Goal: Task Accomplishment & Management: Manage account settings

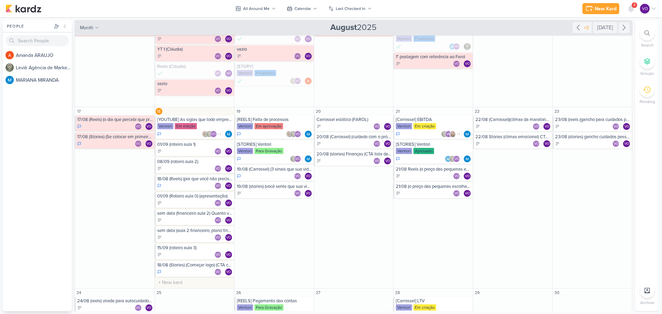
scroll to position [241, 0]
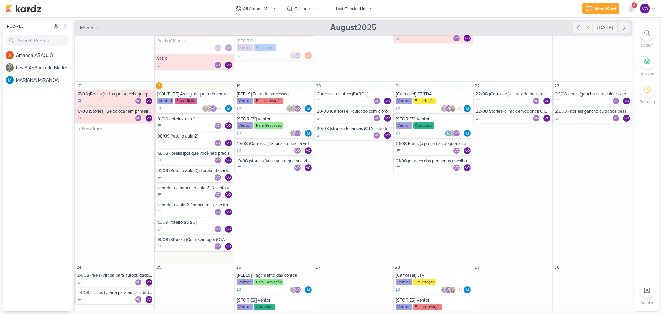
click at [108, 95] on div "17/08 (Reels) (o dia que percebi que precisava...) (CTA comentário)" at bounding box center [115, 94] width 76 height 6
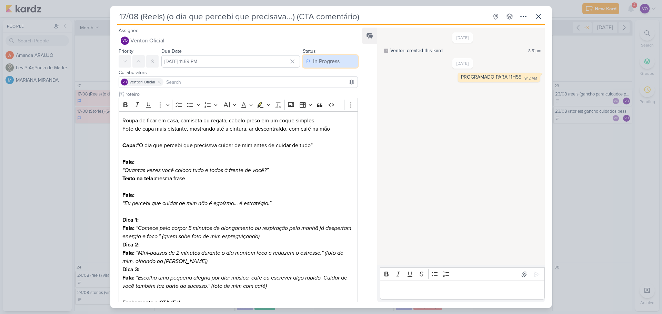
click at [331, 63] on div "In Progress" at bounding box center [326, 61] width 27 height 8
click at [315, 86] on div "Done" at bounding box center [316, 88] width 12 height 7
click at [540, 14] on icon at bounding box center [539, 16] width 8 height 8
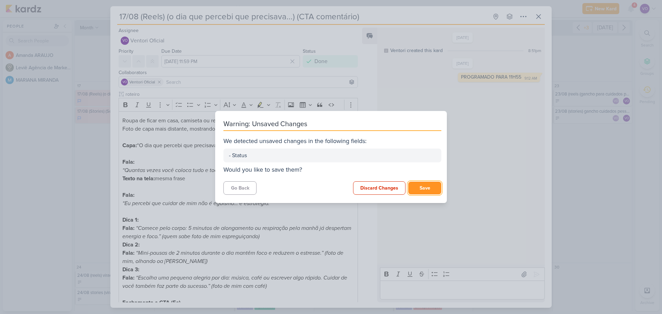
click at [421, 189] on button "Save" at bounding box center [424, 188] width 33 height 13
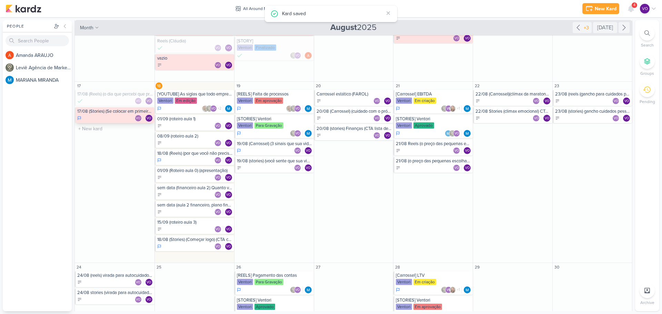
click at [99, 112] on div "17/08 (Stories) (Se colocar em primeiro lugar) (enquete)" at bounding box center [115, 112] width 76 height 6
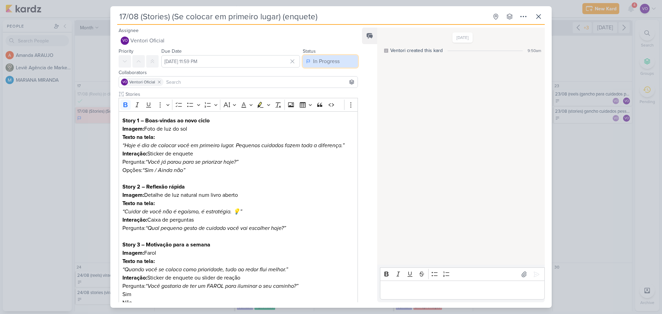
click at [336, 60] on div "In Progress" at bounding box center [326, 61] width 27 height 8
click at [314, 91] on div "Done" at bounding box center [316, 88] width 12 height 7
click at [537, 16] on icon at bounding box center [539, 16] width 8 height 8
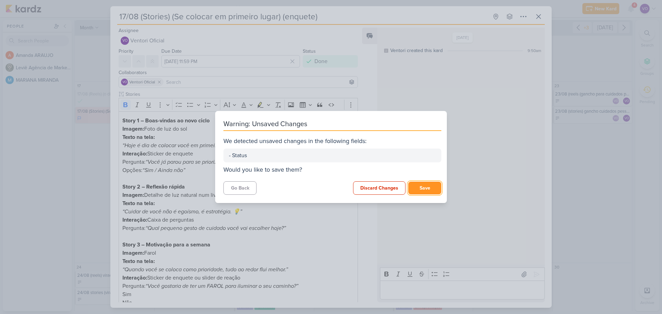
click at [424, 185] on button "Save" at bounding box center [424, 188] width 33 height 13
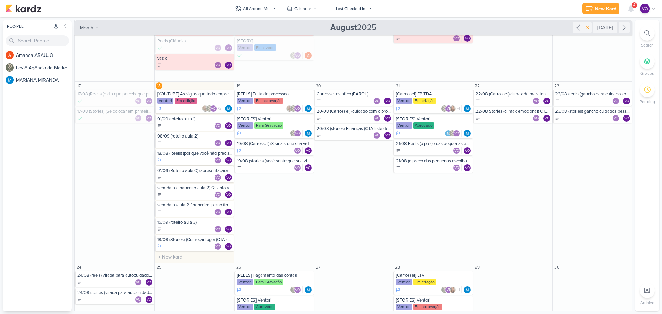
click at [189, 157] on div "VO VO" at bounding box center [195, 160] width 76 height 7
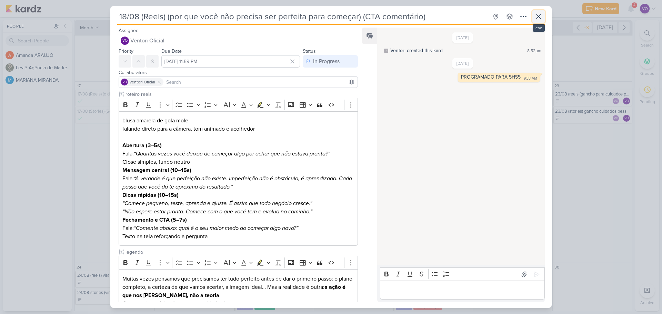
click at [544, 17] on button at bounding box center [539, 16] width 12 height 12
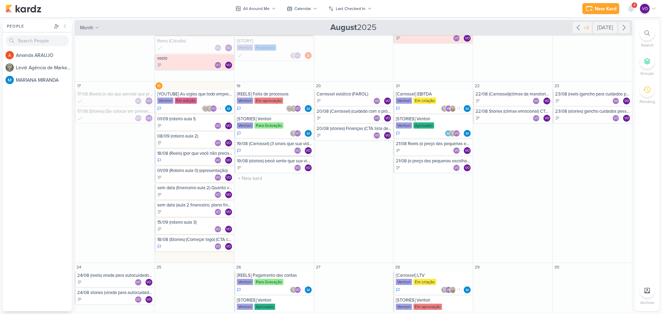
click at [272, 150] on div "VO VO" at bounding box center [275, 150] width 76 height 7
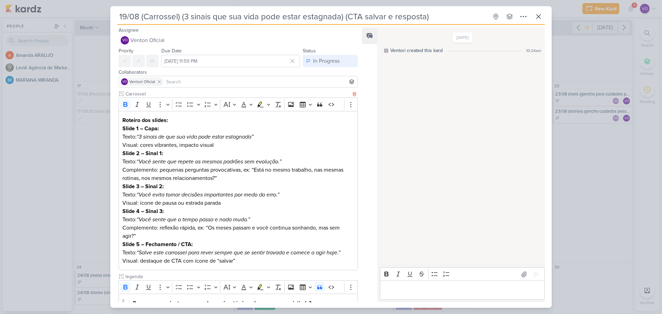
scroll to position [0, 0]
click at [314, 59] on div "In Progress" at bounding box center [326, 61] width 27 height 8
click at [312, 102] on div "In Progress" at bounding box center [321, 99] width 24 height 7
click at [540, 17] on icon at bounding box center [539, 16] width 8 height 8
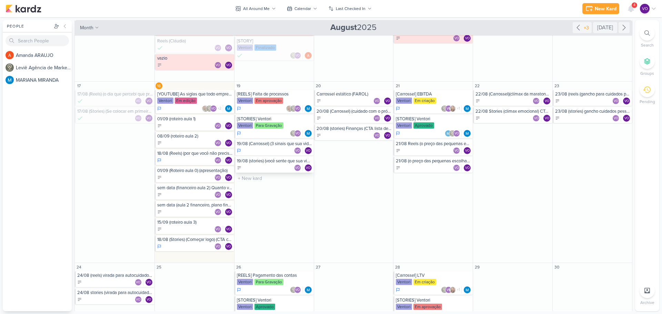
click at [269, 165] on div "VO VO" at bounding box center [275, 168] width 76 height 7
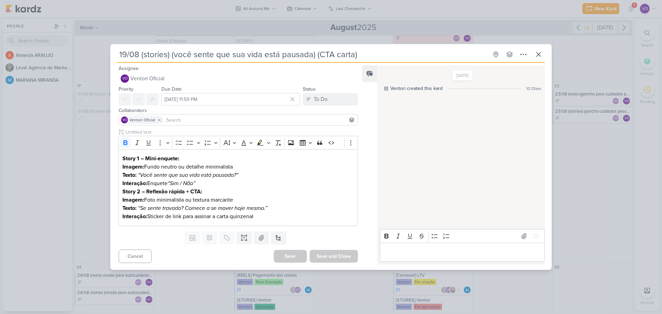
click at [545, 55] on div "19/08 (stories) (você sente que sua vida está pausada) (CTA carta) Created by m…" at bounding box center [331, 158] width 442 height 221
click at [543, 55] on button at bounding box center [539, 54] width 12 height 12
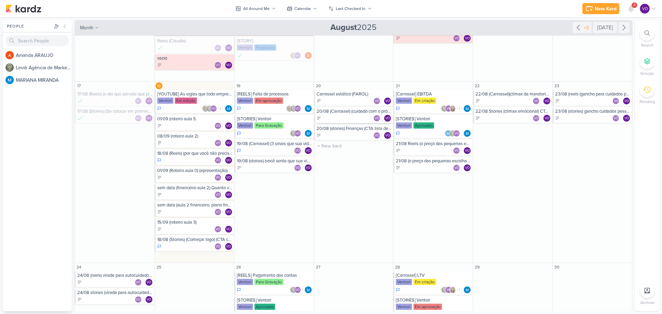
click at [343, 115] on div "20/08 (Carrossel) (cuidado com o próprio dinheiro) CTA lista de espera assinatu…" at bounding box center [353, 115] width 79 height 16
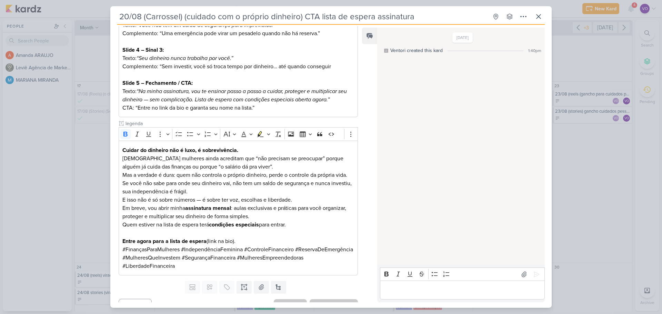
scroll to position [181, 0]
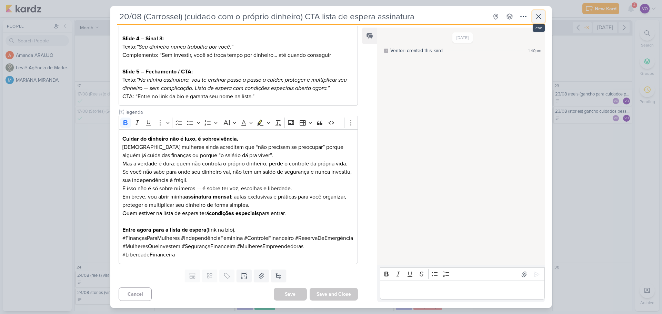
click at [535, 18] on icon at bounding box center [539, 16] width 8 height 8
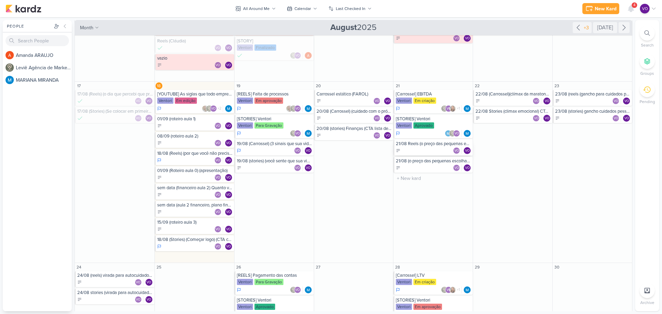
click at [438, 149] on div "VO VO" at bounding box center [434, 150] width 76 height 7
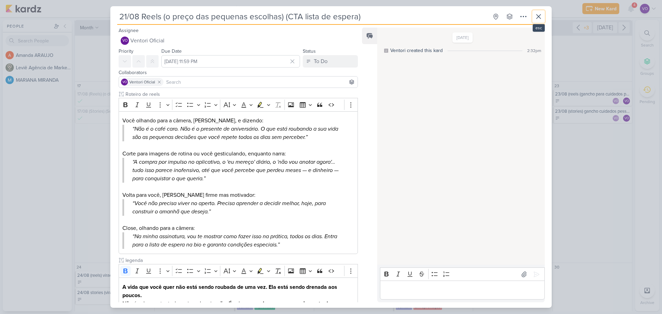
click at [536, 17] on icon at bounding box center [539, 16] width 8 height 8
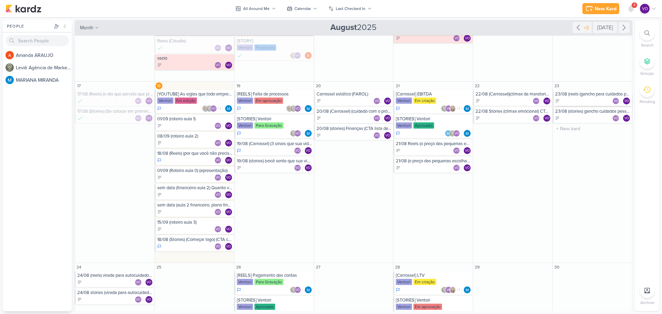
click at [585, 97] on div "23/08 (reels (gancho para cuidados pessoais) (CTA Salvamento) VO VO" at bounding box center [592, 98] width 79 height 16
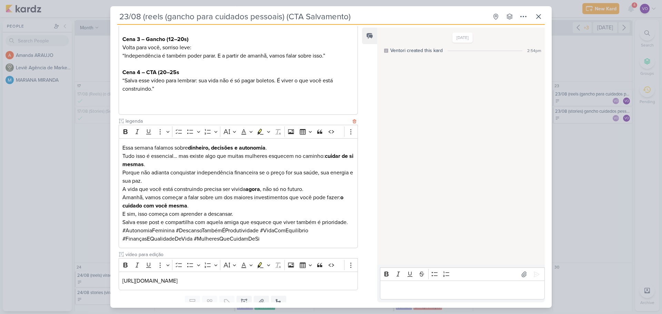
scroll to position [199, 0]
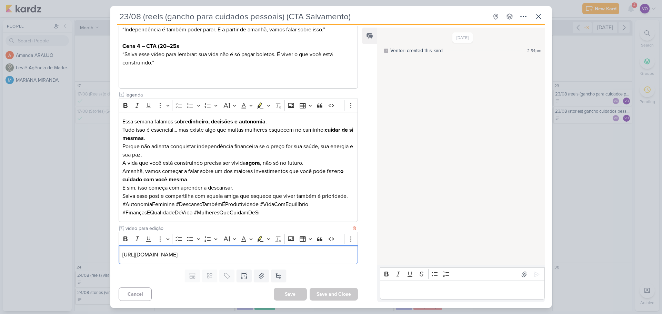
click at [345, 260] on div "[URL][DOMAIN_NAME]" at bounding box center [238, 255] width 239 height 19
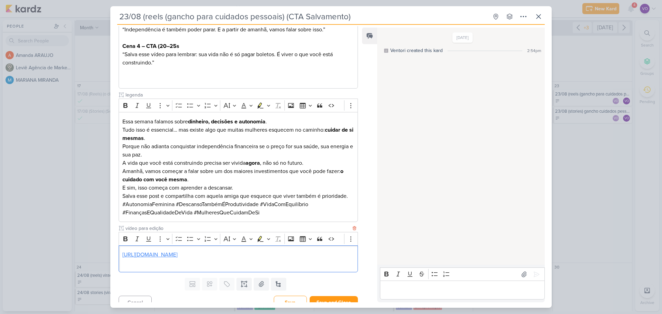
click at [178, 258] on link "[URL][DOMAIN_NAME]" at bounding box center [149, 254] width 55 height 7
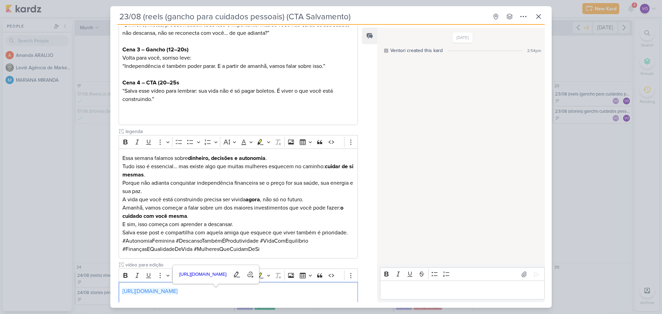
scroll to position [172, 0]
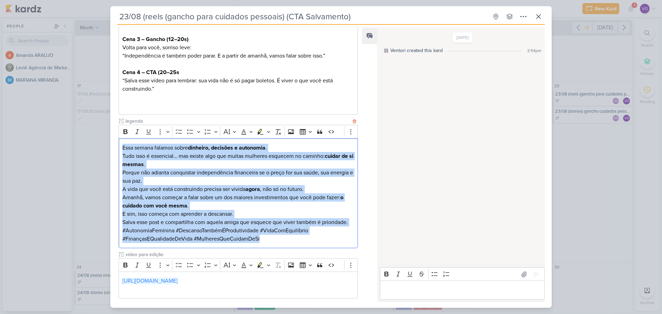
drag, startPoint x: 122, startPoint y: 148, endPoint x: 269, endPoint y: 238, distance: 172.4
click at [269, 238] on div "Essa semana falamos sobre dinheiro, decisões e autonomia . Tudo isso é essencia…" at bounding box center [238, 193] width 239 height 110
copy div "Essa semana falamos sobre dinheiro, decisões e autonomia . Tudo isso é essencia…"
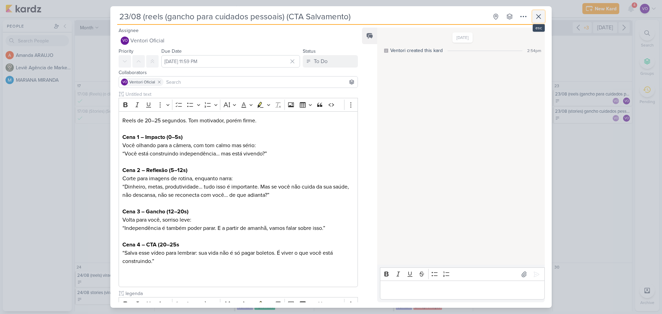
click at [538, 16] on icon at bounding box center [539, 16] width 4 height 4
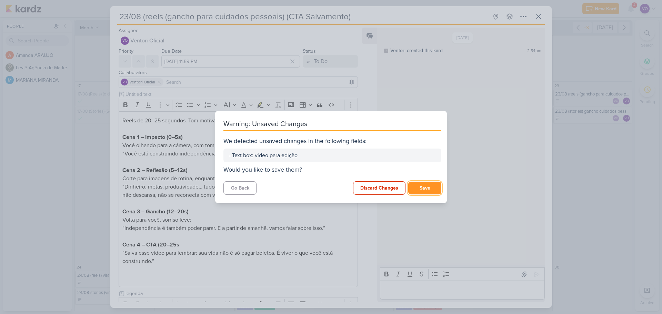
click at [426, 192] on button "Save" at bounding box center [424, 188] width 33 height 13
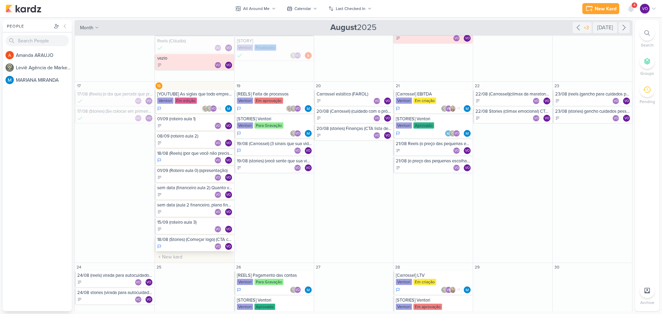
click at [181, 244] on div "VO VO" at bounding box center [195, 246] width 76 height 7
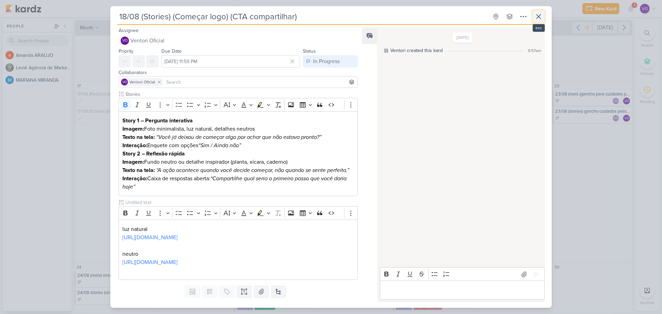
click at [542, 18] on icon at bounding box center [539, 16] width 8 height 8
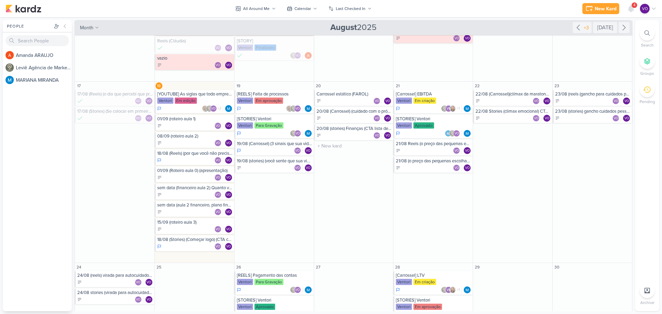
scroll to position [276, 0]
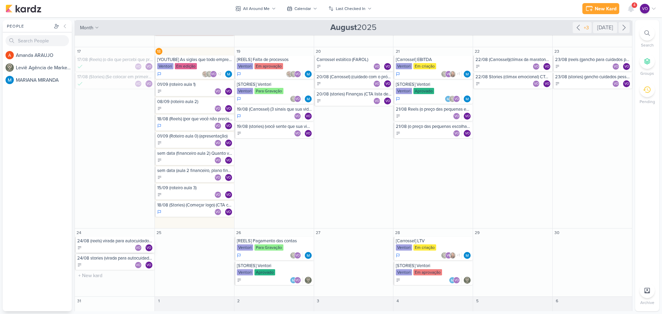
click at [105, 245] on div "VO VO" at bounding box center [115, 248] width 76 height 7
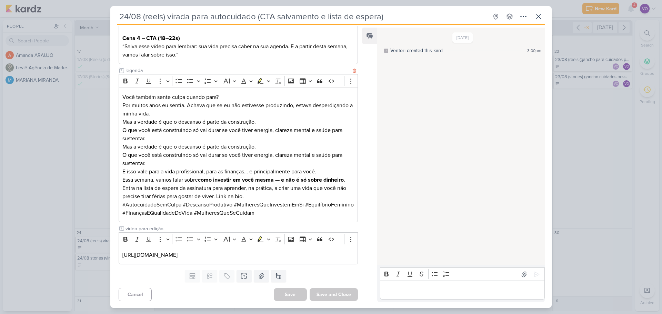
scroll to position [174, 0]
click at [345, 255] on p "[URL][DOMAIN_NAME]" at bounding box center [238, 255] width 232 height 8
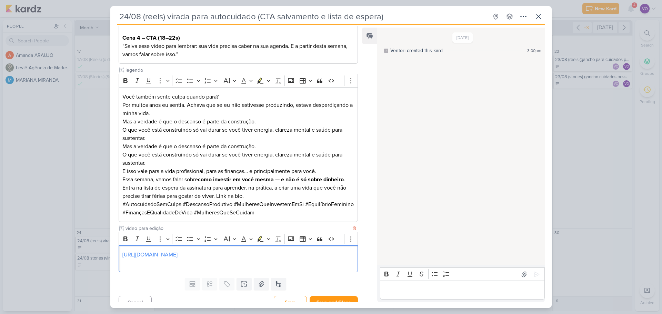
click at [178, 254] on link "[URL][DOMAIN_NAME]" at bounding box center [149, 254] width 55 height 7
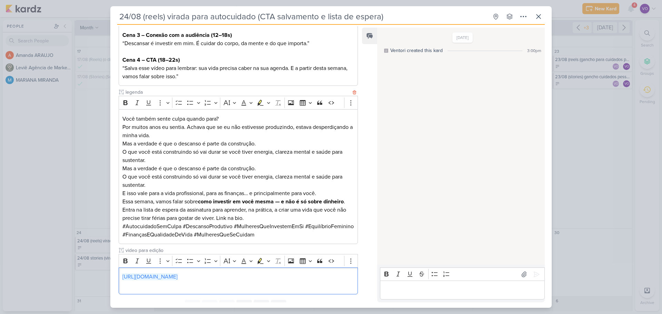
scroll to position [1, 0]
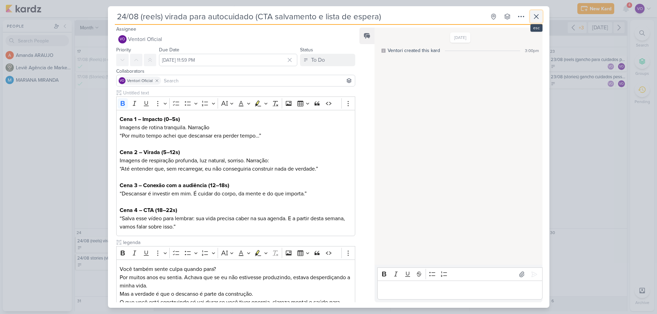
click at [534, 15] on button at bounding box center [536, 16] width 12 height 12
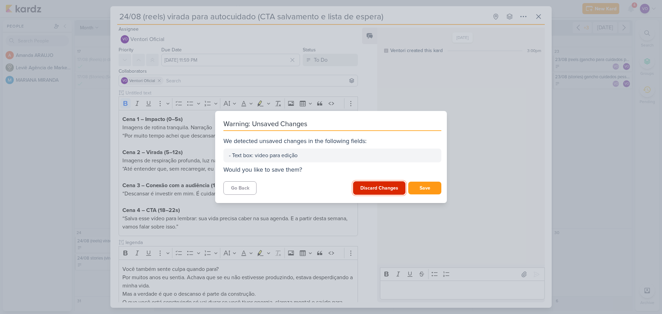
click at [388, 193] on button "Discard Changes" at bounding box center [379, 187] width 52 height 13
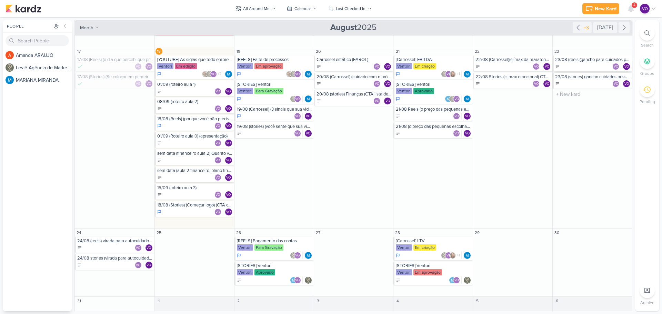
click at [570, 63] on div "VO VO" at bounding box center [593, 66] width 76 height 7
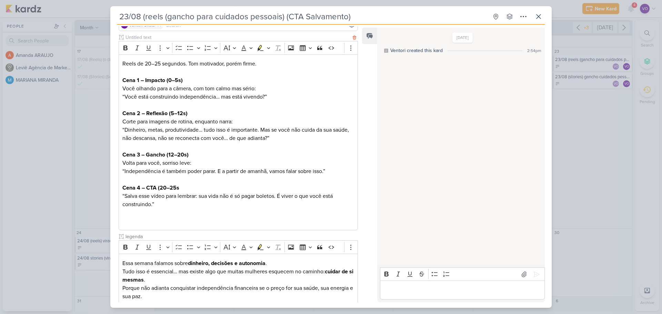
scroll to position [207, 0]
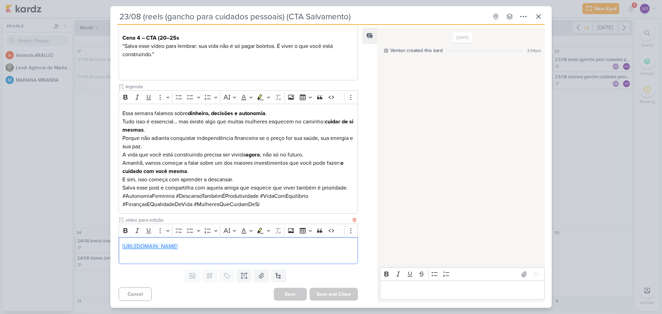
click at [178, 247] on link "[URL][DOMAIN_NAME]" at bounding box center [149, 246] width 55 height 7
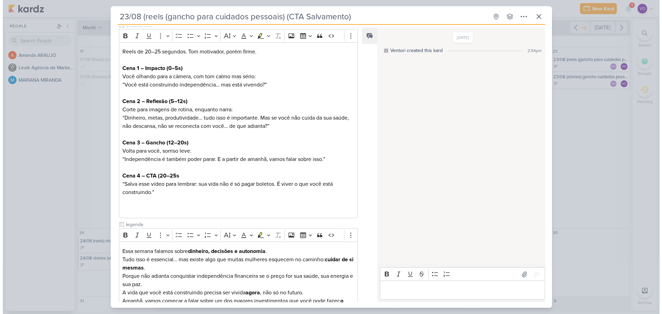
scroll to position [0, 0]
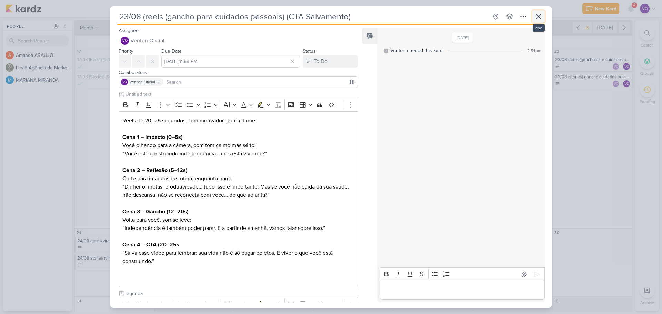
click at [538, 20] on icon at bounding box center [539, 16] width 8 height 8
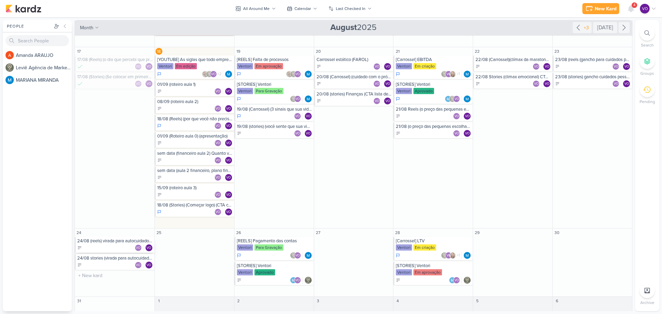
click at [109, 240] on div "24/08 (reels) virada para autocuidado (CTA salvamento e lista de espera)" at bounding box center [115, 241] width 76 height 6
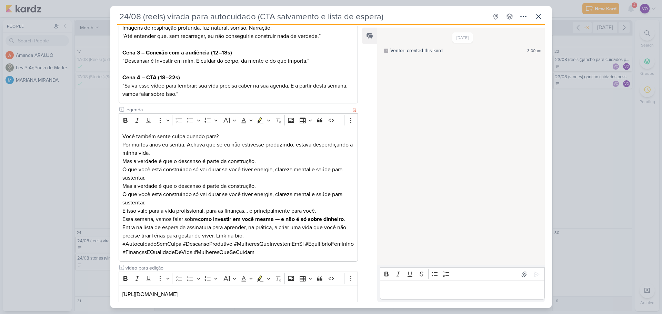
scroll to position [138, 0]
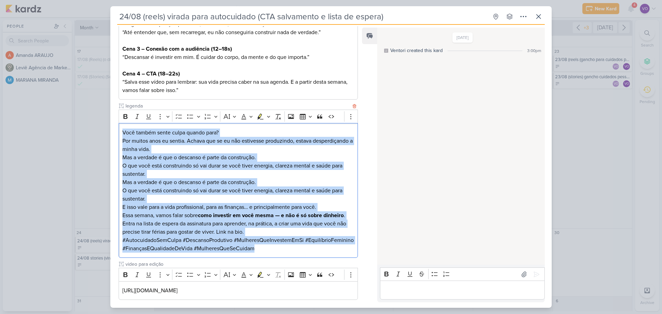
drag, startPoint x: 123, startPoint y: 132, endPoint x: 330, endPoint y: 248, distance: 236.9
click at [330, 248] on div "Você também sente culpa quando para? Por muitos anos eu sentia. Achava que se e…" at bounding box center [238, 190] width 239 height 135
copy div "Você também sente culpa quando para? Por muitos anos eu sentia. Achava que se e…"
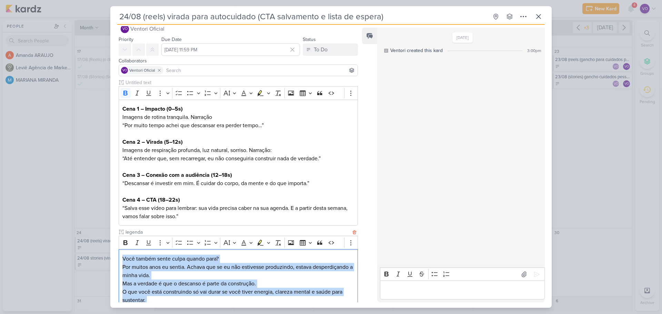
scroll to position [0, 0]
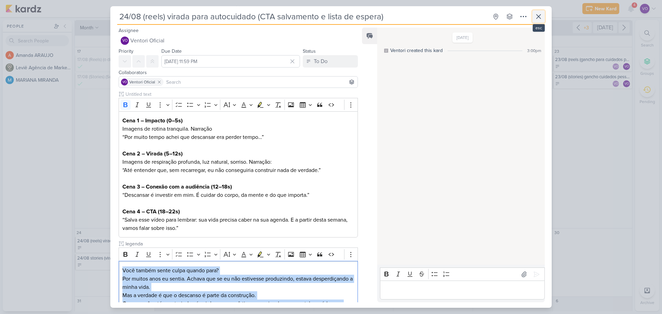
click at [535, 18] on icon at bounding box center [539, 16] width 8 height 8
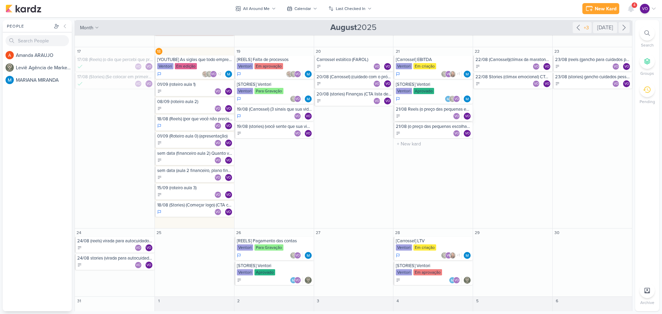
click at [418, 113] on div "VO VO" at bounding box center [434, 116] width 76 height 7
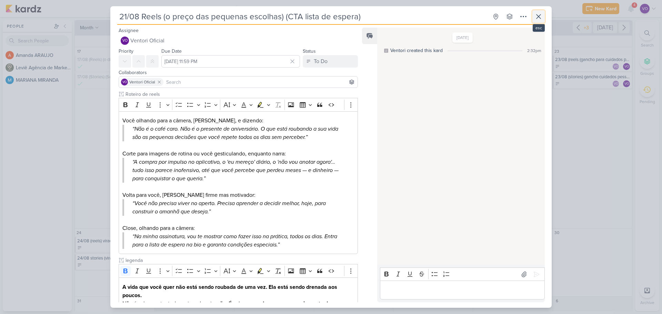
click at [536, 18] on icon at bounding box center [539, 16] width 8 height 8
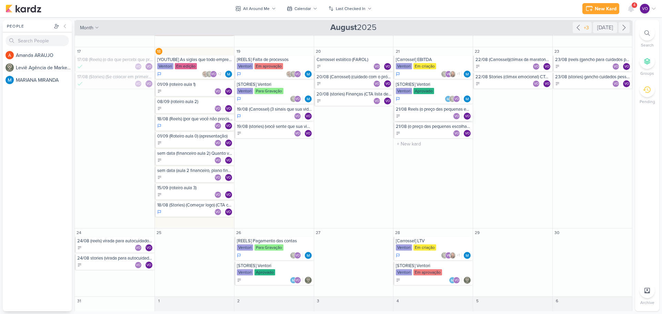
click at [432, 115] on div "VO VO" at bounding box center [434, 116] width 76 height 7
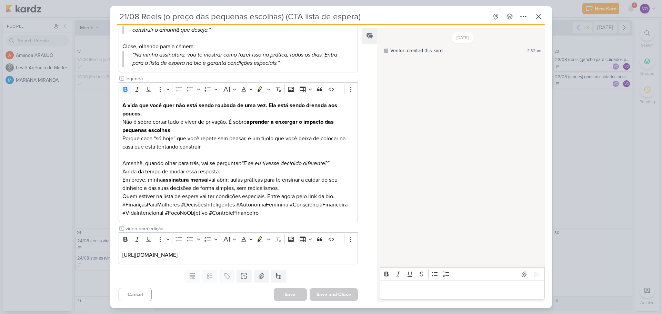
scroll to position [182, 0]
click at [333, 258] on p "[URL][DOMAIN_NAME]" at bounding box center [238, 255] width 232 height 8
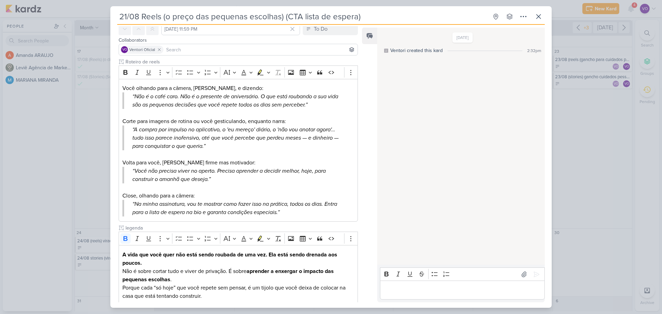
scroll to position [10, 0]
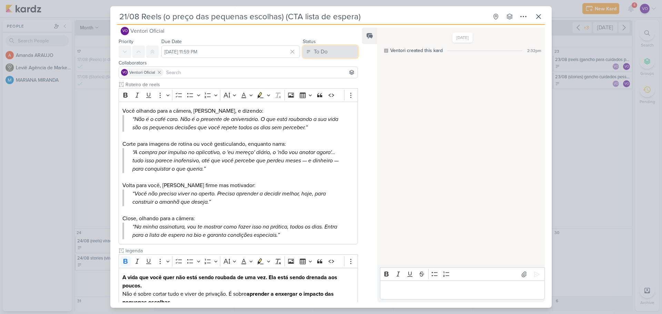
click at [330, 50] on button "To Do" at bounding box center [330, 52] width 55 height 12
click at [318, 92] on div "In Progress" at bounding box center [321, 90] width 24 height 7
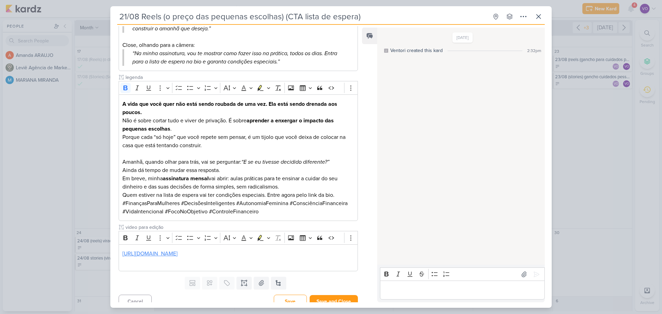
scroll to position [190, 0]
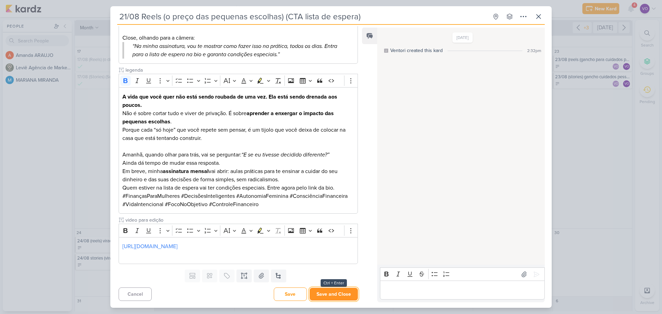
click at [331, 294] on button "Save and Close" at bounding box center [334, 294] width 48 height 13
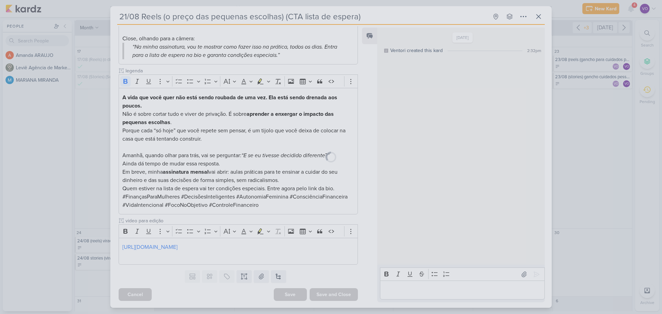
scroll to position [190, 0]
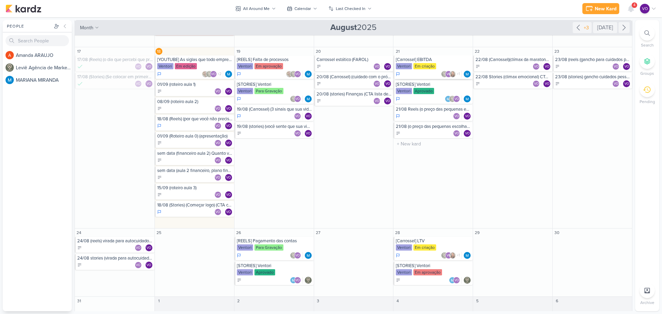
click at [442, 63] on div "Ventori Em criação" at bounding box center [434, 66] width 76 height 7
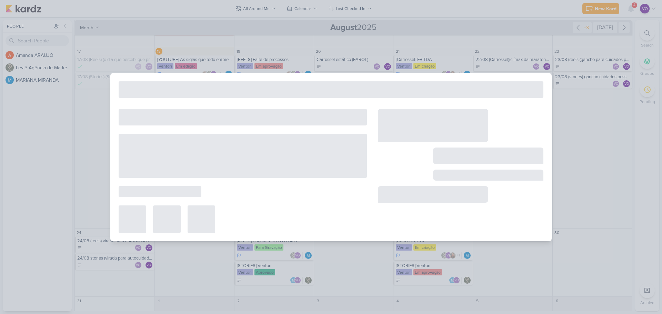
type input "[Carrossel] EBITDA"
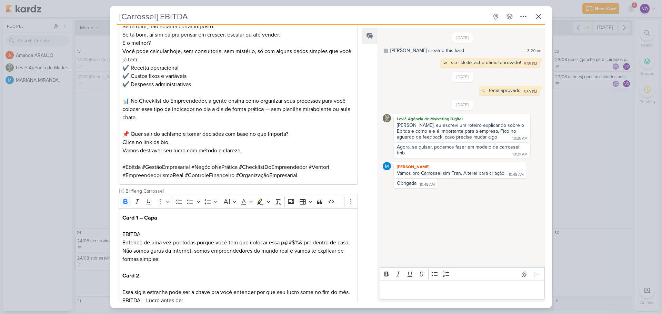
scroll to position [0, 0]
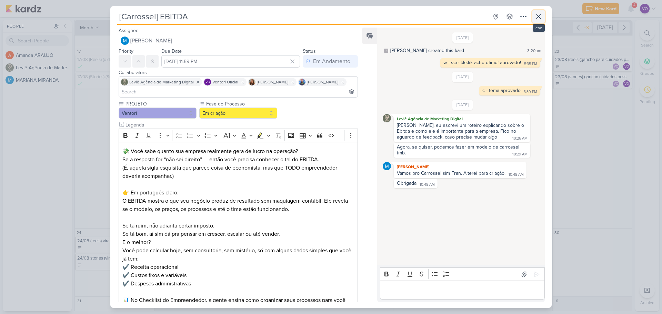
click at [538, 15] on icon at bounding box center [539, 16] width 8 height 8
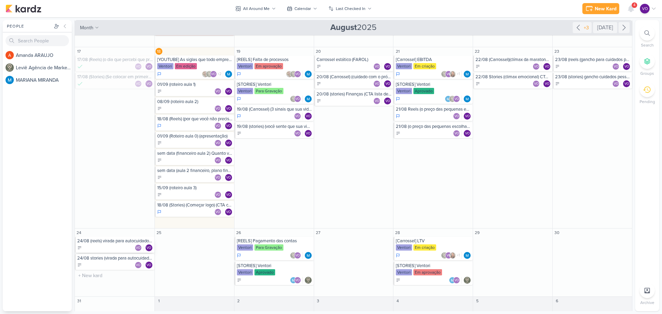
click at [109, 243] on div "24/08 (reels) virada para autocuidado (CTA salvamento e lista de espera)" at bounding box center [115, 241] width 76 height 6
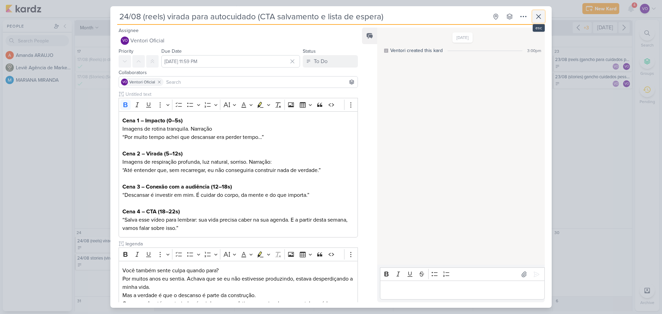
click at [539, 19] on icon at bounding box center [539, 16] width 8 height 8
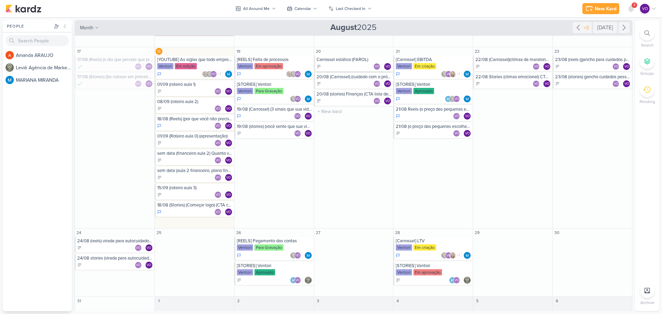
click at [336, 61] on div "Carrossel estático (FAROL)" at bounding box center [355, 60] width 76 height 6
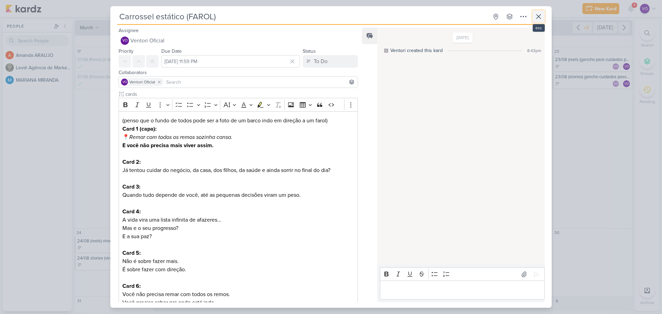
click at [538, 16] on icon at bounding box center [539, 16] width 4 height 4
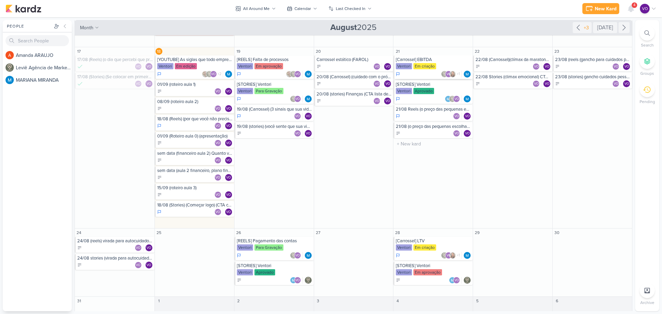
click at [445, 65] on div "Ventori Em criação" at bounding box center [434, 66] width 76 height 7
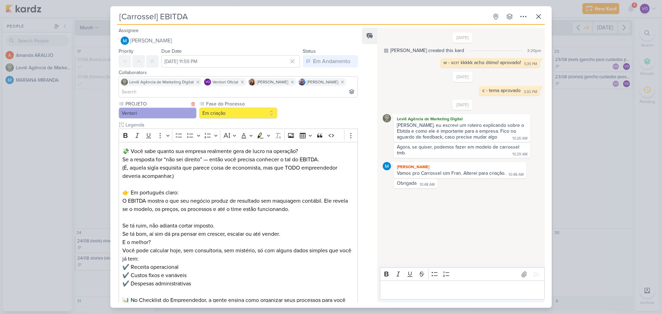
click at [121, 105] on icon at bounding box center [122, 104] width 6 height 6
click at [230, 103] on label "Fase do Processo" at bounding box center [238, 103] width 64 height 7
click at [536, 16] on icon at bounding box center [539, 16] width 8 height 8
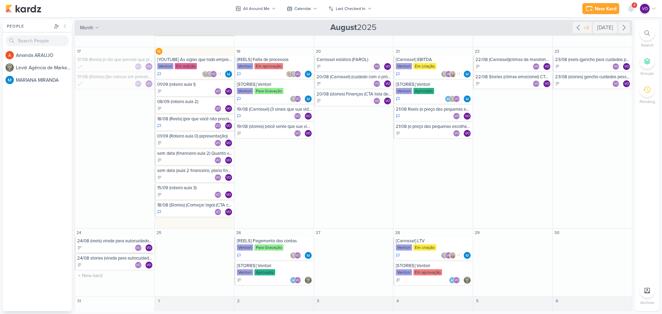
click at [97, 243] on div "24/08 (reels) virada para autocuidado (CTA salvamento e lista de espera)" at bounding box center [115, 241] width 76 height 6
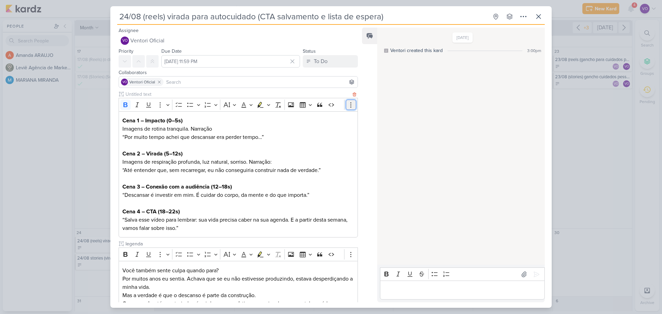
click at [349, 105] on icon "Editor toolbar" at bounding box center [351, 104] width 7 height 7
click at [309, 105] on button "Insert table" at bounding box center [306, 105] width 16 height 10
click at [537, 14] on icon at bounding box center [539, 16] width 4 height 4
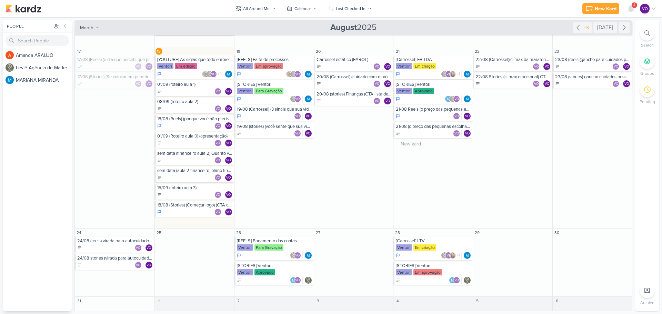
click at [428, 67] on div "Em criação" at bounding box center [425, 66] width 23 height 6
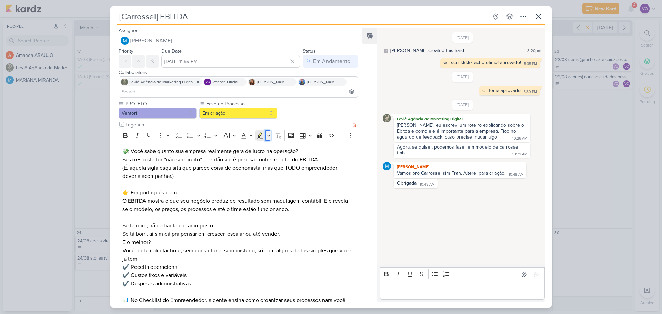
click at [268, 136] on icon "Editor toolbar" at bounding box center [268, 135] width 3 height 7
click at [538, 16] on icon at bounding box center [539, 16] width 8 height 8
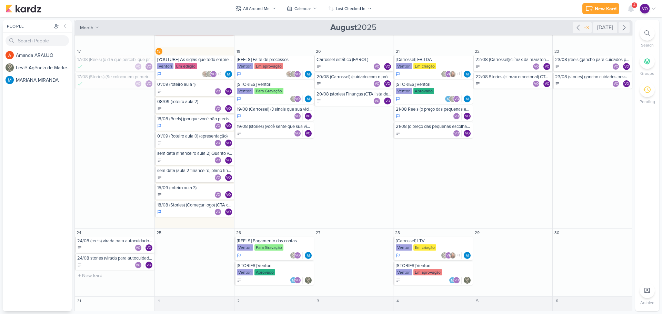
click at [112, 241] on div "24/08 (reels) virada para autocuidado (CTA salvamento e lista de espera)" at bounding box center [115, 241] width 76 height 6
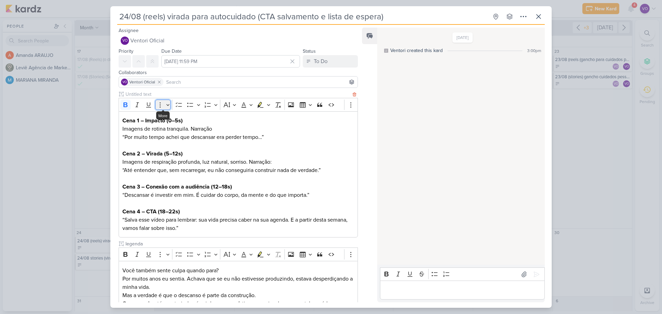
click at [169, 105] on button "More" at bounding box center [163, 105] width 16 height 10
click at [217, 104] on icon "Editor toolbar" at bounding box center [215, 104] width 3 height 7
click at [234, 105] on button "Font Size" at bounding box center [230, 105] width 16 height 10
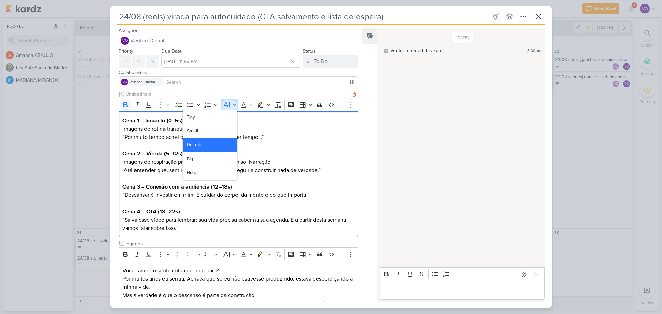
click at [234, 105] on button "Font Size" at bounding box center [230, 105] width 16 height 10
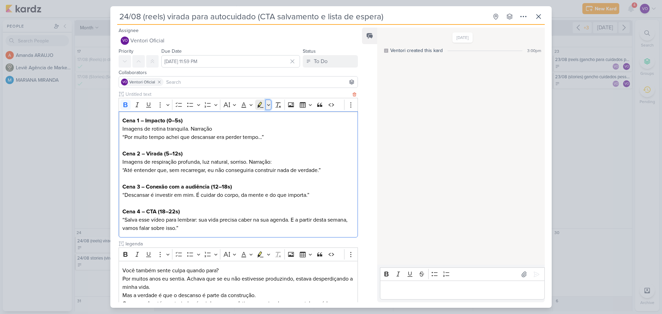
click at [268, 107] on icon "Editor toolbar" at bounding box center [268, 104] width 3 height 7
click at [277, 106] on icon "Editor toolbar" at bounding box center [278, 104] width 7 height 7
click at [289, 109] on button "Insert image" at bounding box center [291, 105] width 10 height 10
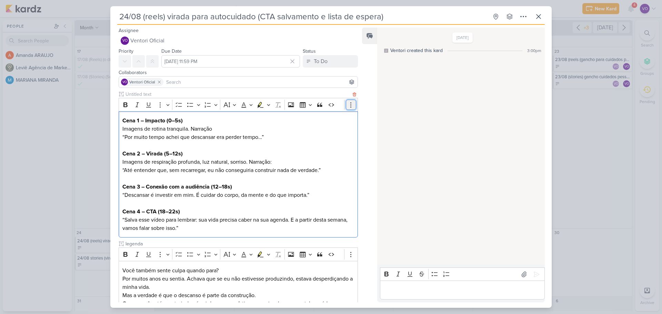
click at [349, 105] on icon "Editor toolbar" at bounding box center [351, 104] width 7 height 7
click at [396, 119] on div "[DATE] Ventori created this kard 3:00pm" at bounding box center [460, 146] width 167 height 237
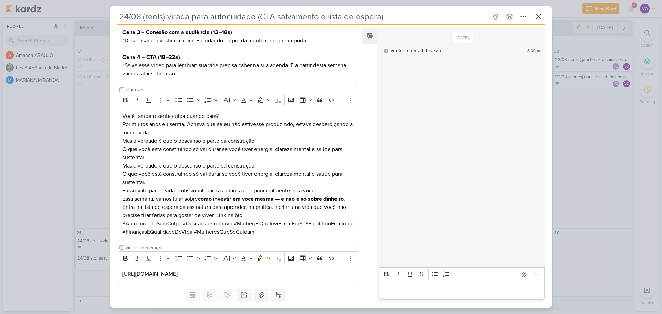
scroll to position [174, 0]
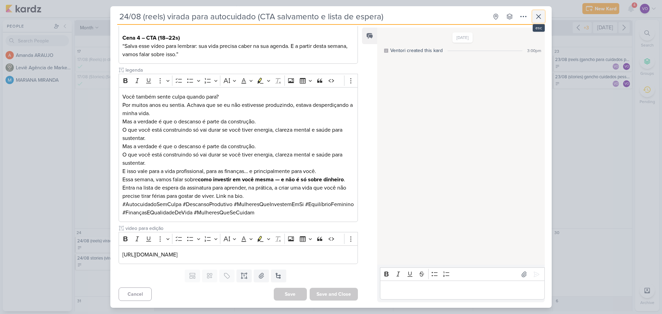
click at [538, 18] on icon at bounding box center [539, 16] width 8 height 8
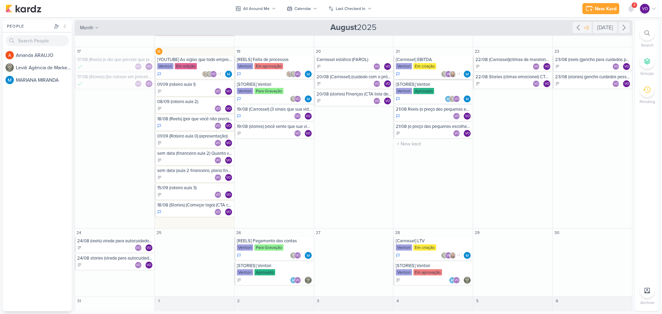
click at [421, 66] on div "Em criação" at bounding box center [425, 66] width 23 height 6
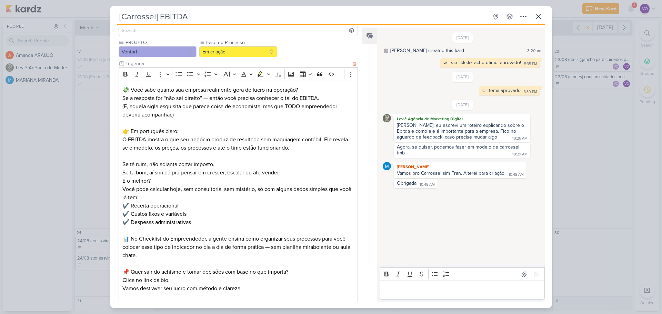
scroll to position [34, 0]
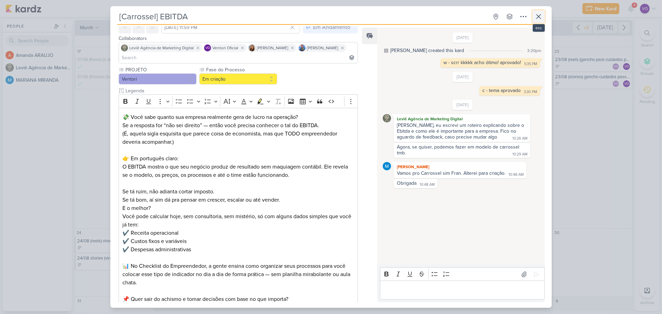
click at [540, 16] on icon at bounding box center [539, 16] width 8 height 8
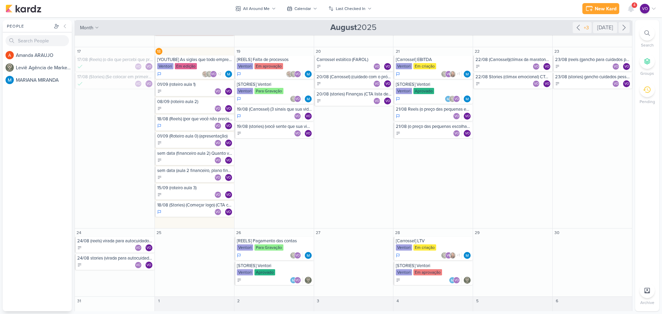
click at [647, 92] on icon at bounding box center [647, 90] width 8 height 8
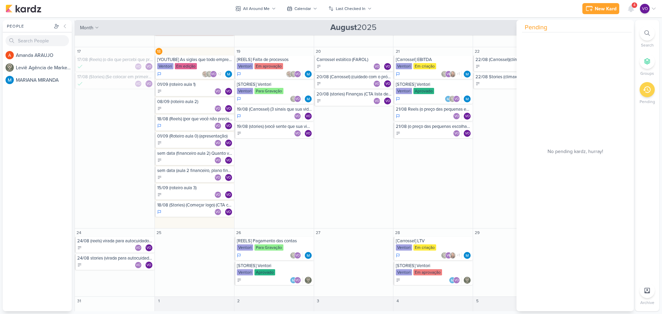
click at [647, 92] on icon at bounding box center [647, 90] width 8 height 8
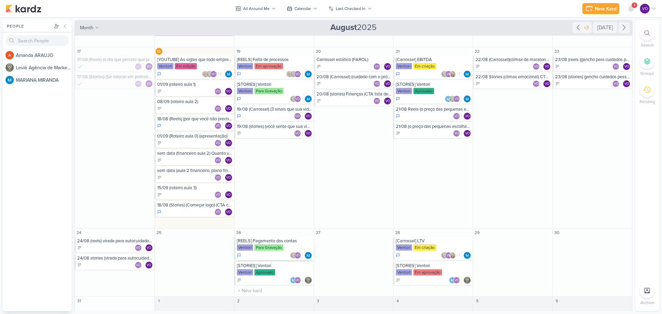
click at [292, 246] on div "Ventori Para Gravação" at bounding box center [275, 248] width 76 height 7
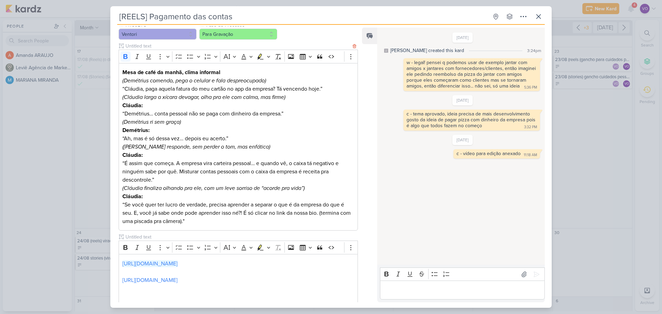
scroll to position [0, 0]
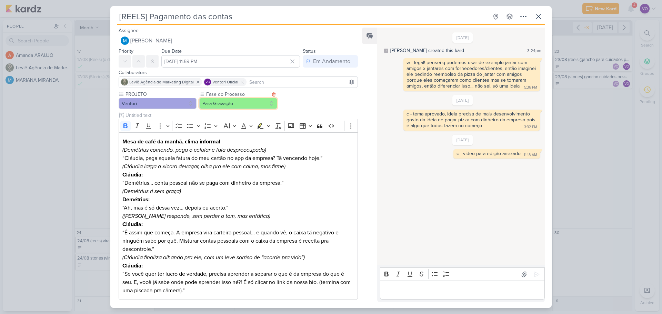
click at [269, 105] on button "Para Gravação" at bounding box center [238, 103] width 78 height 11
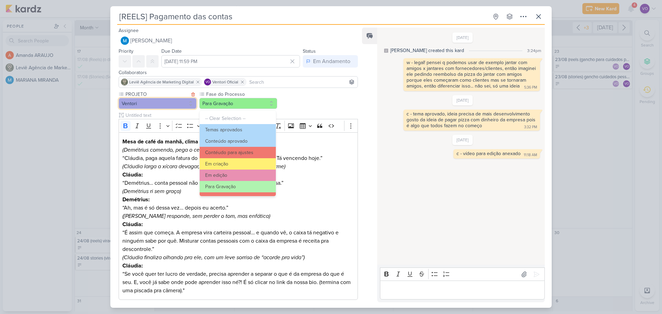
click at [182, 100] on button "Ventori" at bounding box center [158, 103] width 78 height 11
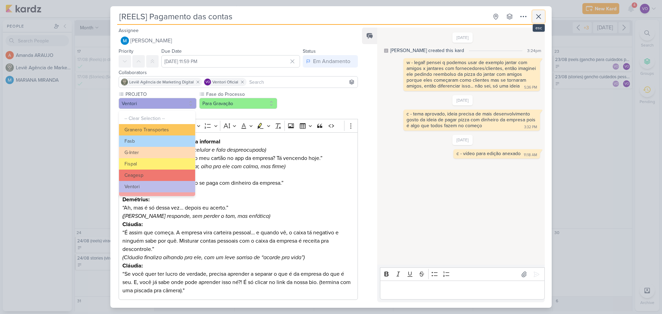
click at [540, 17] on icon at bounding box center [539, 16] width 8 height 8
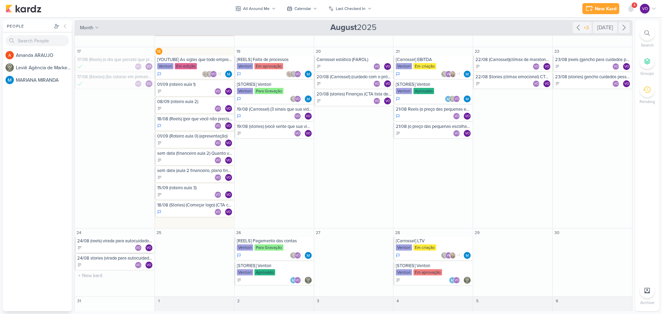
click at [108, 247] on div "VO VO" at bounding box center [115, 248] width 76 height 7
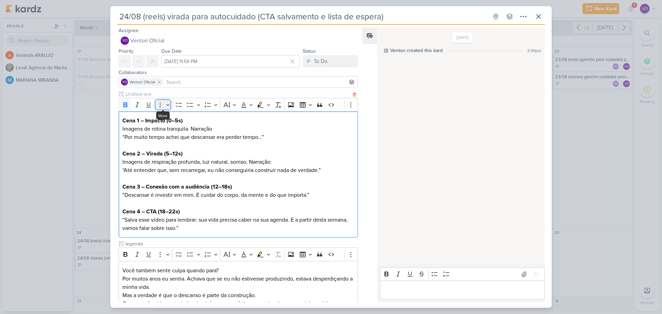
click at [160, 104] on icon "Editor toolbar" at bounding box center [160, 104] width 7 height 7
click at [512, 16] on icon at bounding box center [510, 17] width 6 height 6
click at [525, 17] on icon at bounding box center [524, 16] width 8 height 8
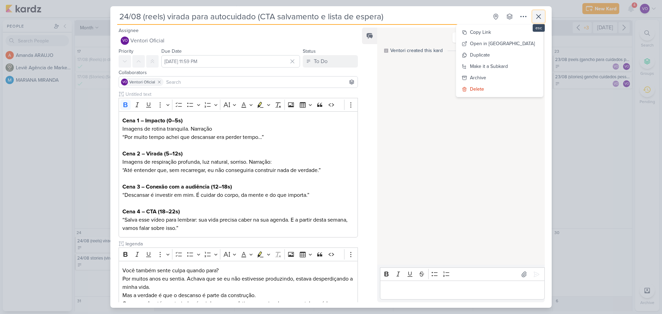
click at [540, 14] on icon at bounding box center [539, 16] width 8 height 8
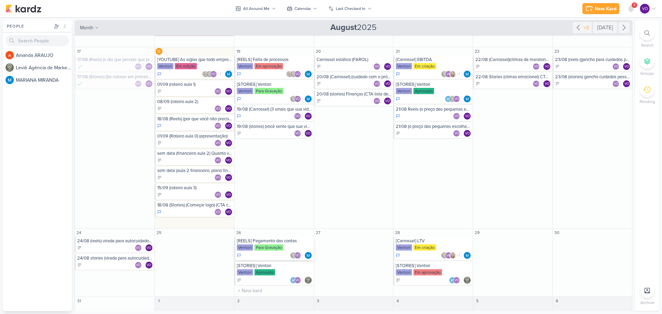
click at [290, 248] on div "Ventori Para Gravação" at bounding box center [275, 248] width 76 height 7
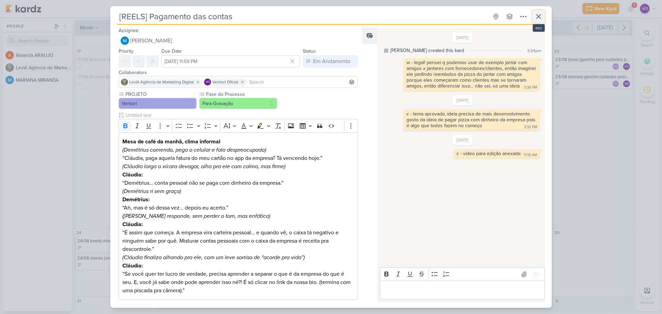
click at [537, 12] on button at bounding box center [539, 16] width 12 height 12
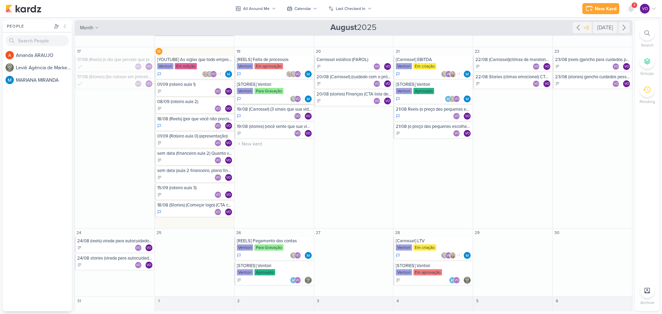
click at [286, 88] on div "Ventori Para Gravação" at bounding box center [275, 91] width 76 height 7
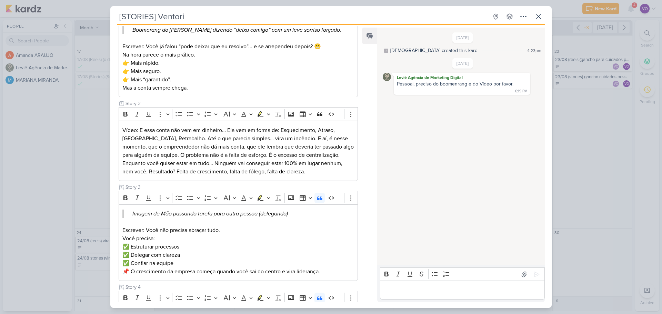
scroll to position [58, 0]
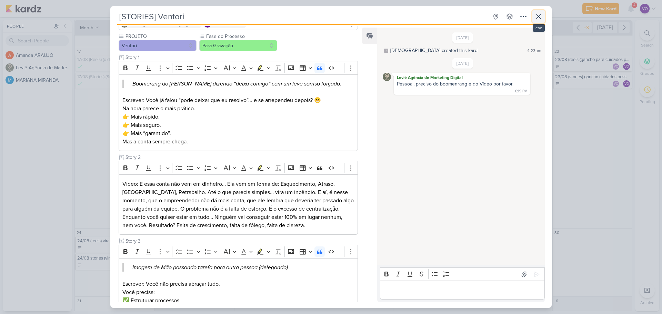
click at [538, 15] on icon at bounding box center [539, 16] width 8 height 8
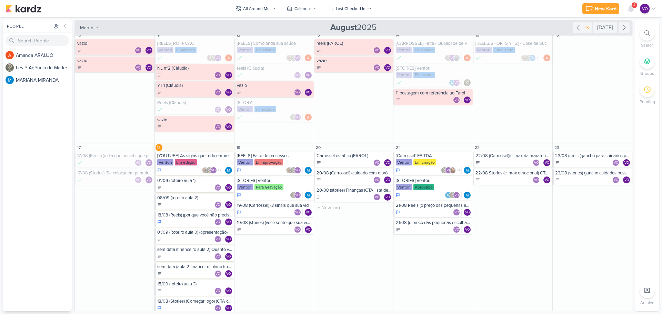
scroll to position [172, 0]
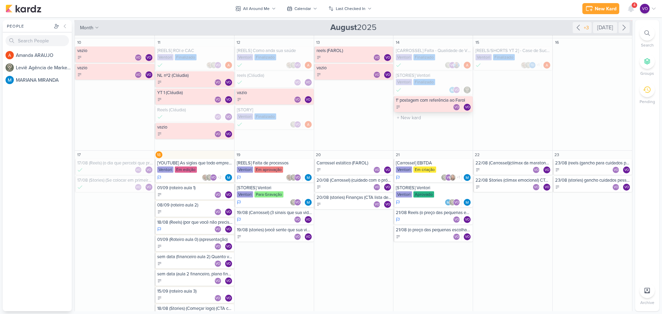
click at [427, 103] on div "1° postagem com referência ao Farol VO VO" at bounding box center [433, 104] width 79 height 16
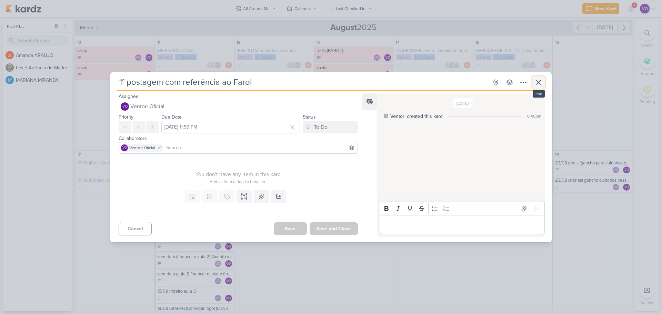
click at [538, 81] on icon at bounding box center [539, 82] width 8 height 8
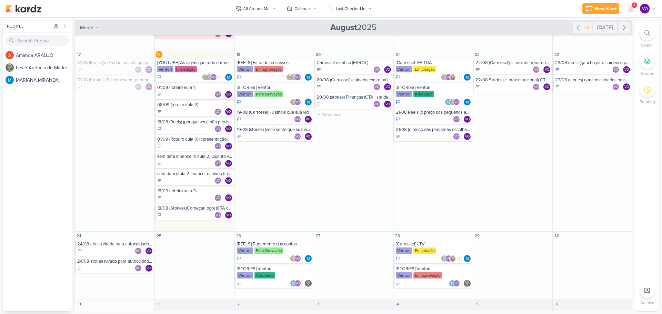
scroll to position [281, 0]
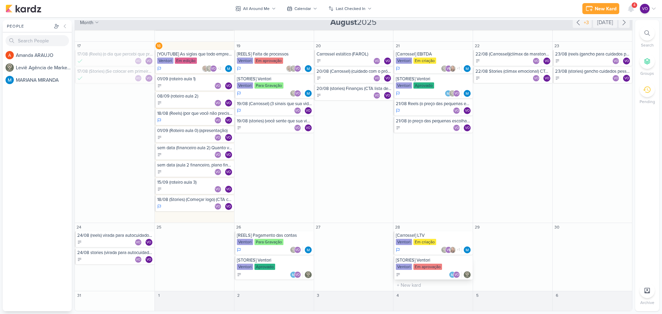
click at [449, 264] on div "[STORIES] Ventori [GEOGRAPHIC_DATA] Em aprovação VO" at bounding box center [433, 267] width 79 height 23
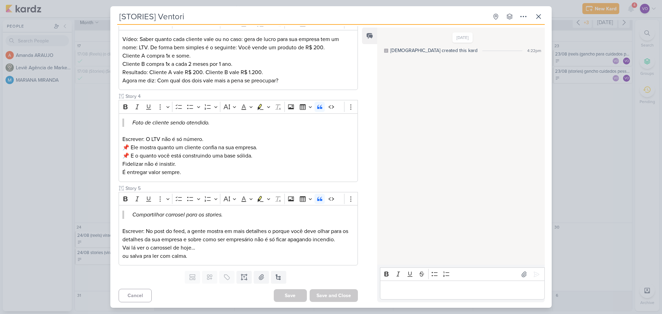
scroll to position [279, 0]
click at [540, 18] on icon at bounding box center [539, 16] width 4 height 4
